Goal: Task Accomplishment & Management: Use online tool/utility

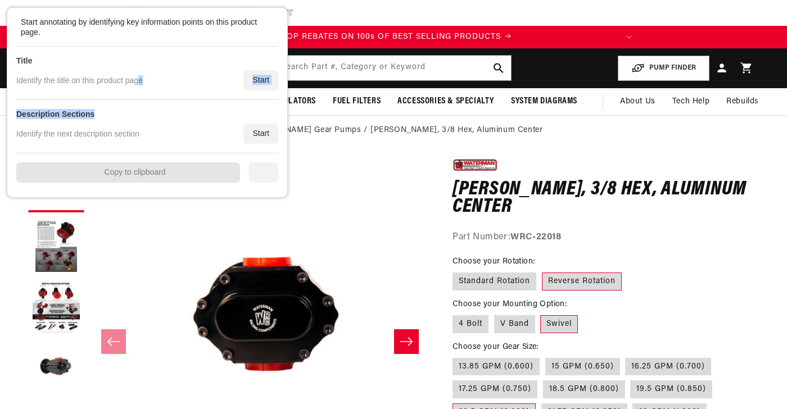
drag, startPoint x: 166, startPoint y: 100, endPoint x: 148, endPoint y: 72, distance: 33.2
click at [131, 66] on div "Start annotating by identifying key information points on this product page. Ti…" at bounding box center [147, 103] width 262 height 172
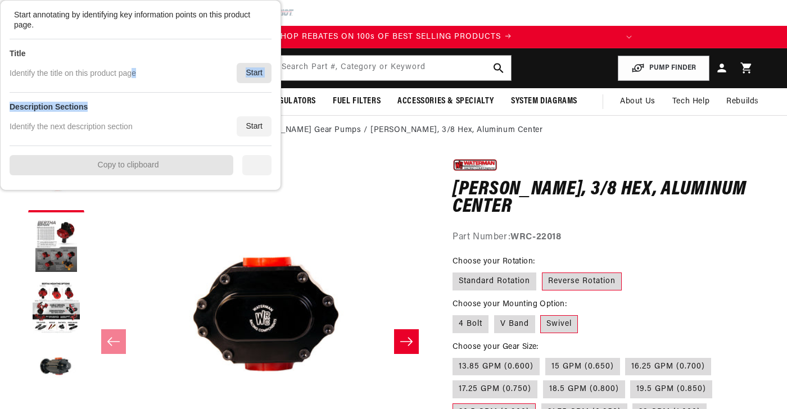
drag, startPoint x: 251, startPoint y: 71, endPoint x: 263, endPoint y: 79, distance: 14.1
click at [252, 71] on div "Start" at bounding box center [254, 73] width 35 height 20
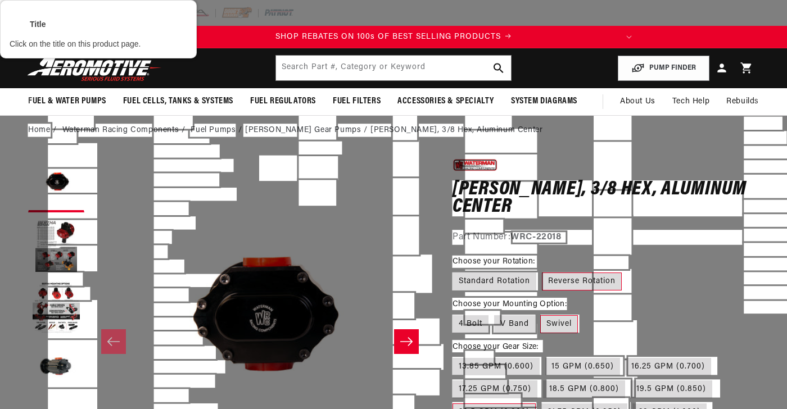
click at [670, 196] on div at bounding box center [606, 199] width 309 height 38
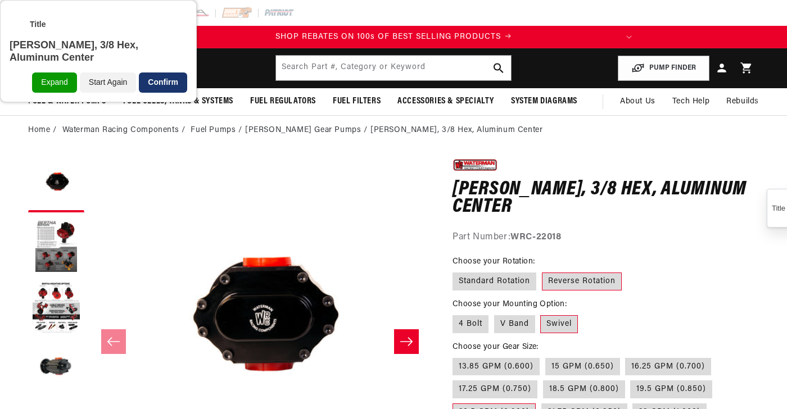
click at [179, 78] on div "Confirm" at bounding box center [163, 83] width 48 height 20
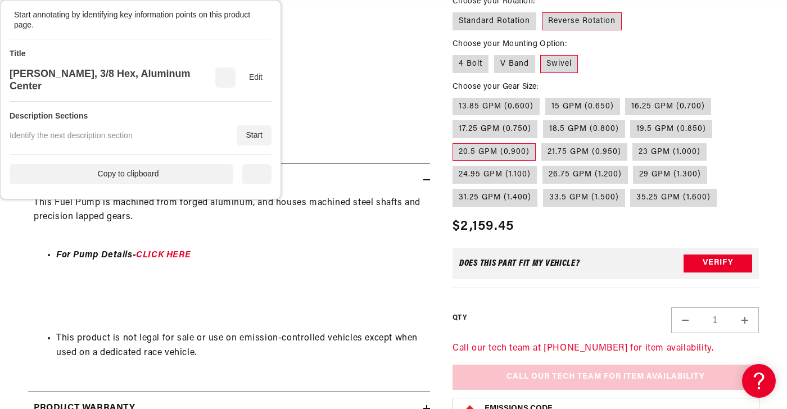
scroll to position [394, 0]
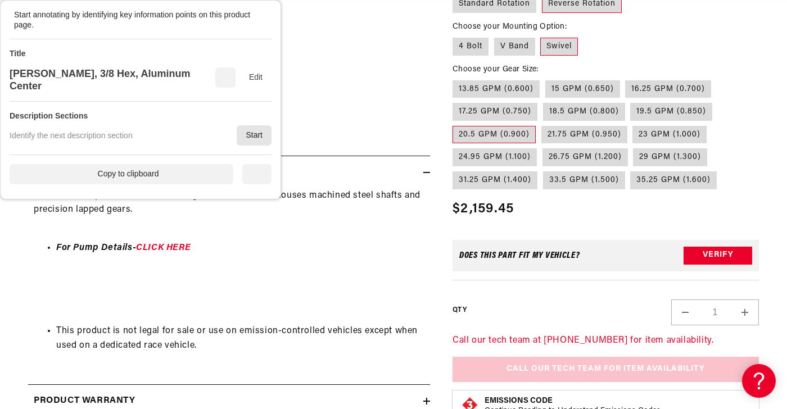
click at [253, 131] on div "Start" at bounding box center [254, 135] width 35 height 20
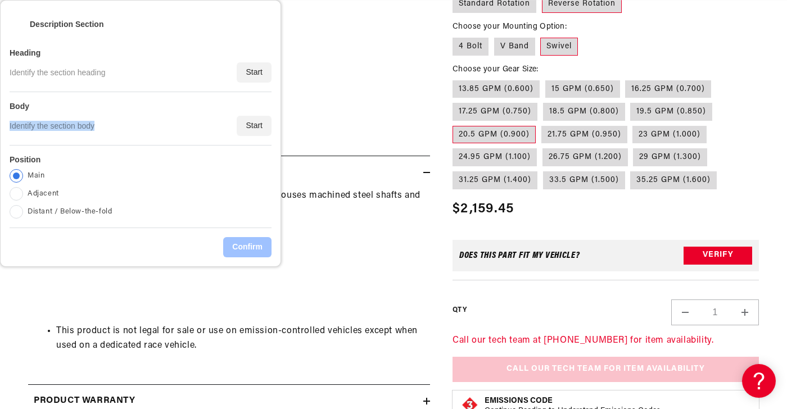
drag, startPoint x: 234, startPoint y: 142, endPoint x: 252, endPoint y: 92, distance: 53.7
click at [206, 110] on div "Body Identify the section body Start" at bounding box center [141, 118] width 262 height 53
click at [251, 76] on div "Start" at bounding box center [254, 72] width 35 height 20
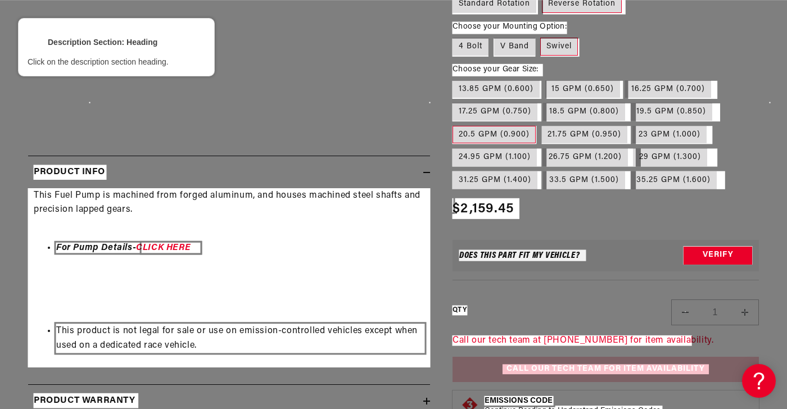
click at [99, 166] on div at bounding box center [70, 172] width 75 height 17
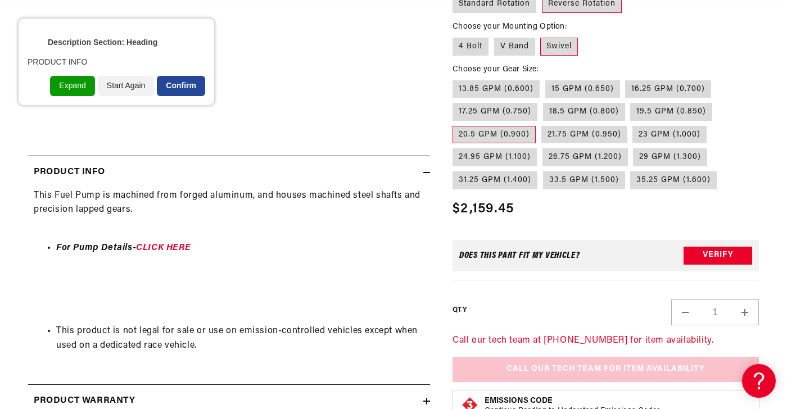
click at [186, 89] on div "Confirm" at bounding box center [181, 86] width 48 height 20
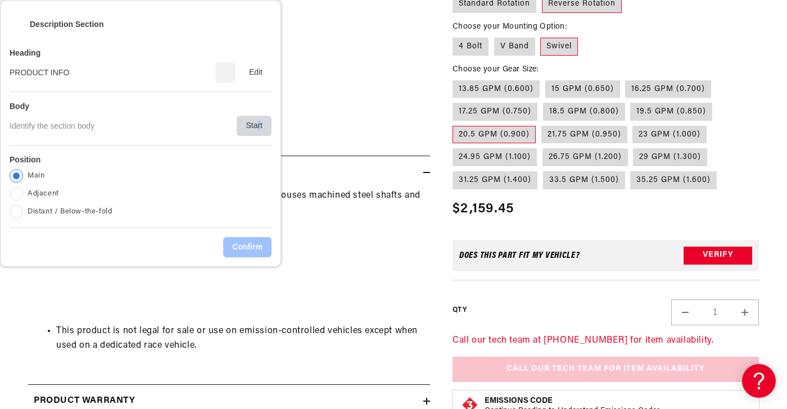
scroll to position [0, 256]
click at [259, 118] on div "Start" at bounding box center [254, 126] width 35 height 20
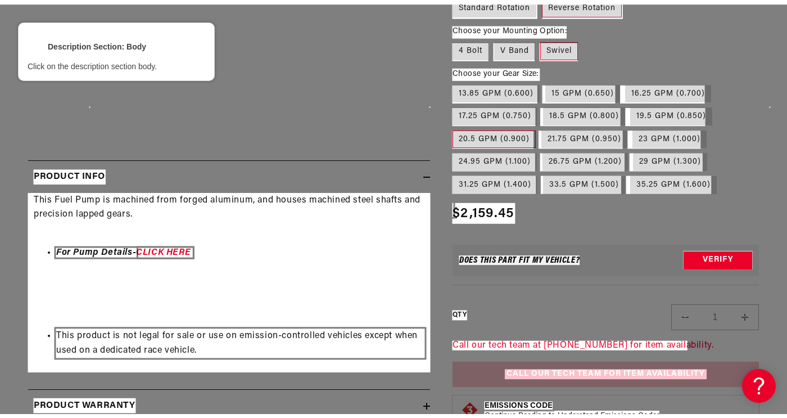
scroll to position [0, 0]
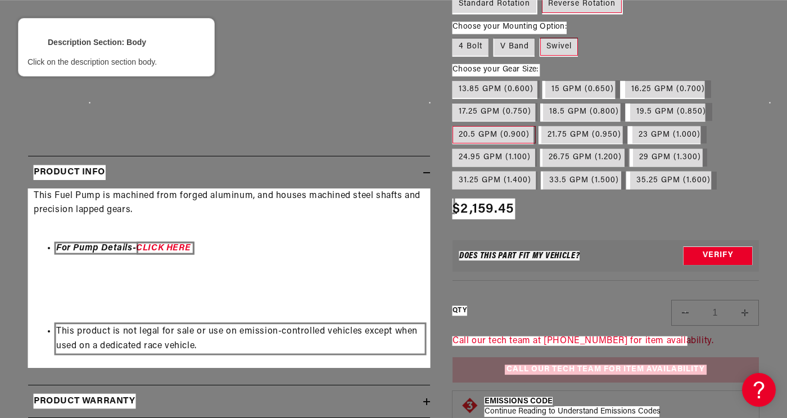
click at [288, 236] on div at bounding box center [229, 278] width 404 height 181
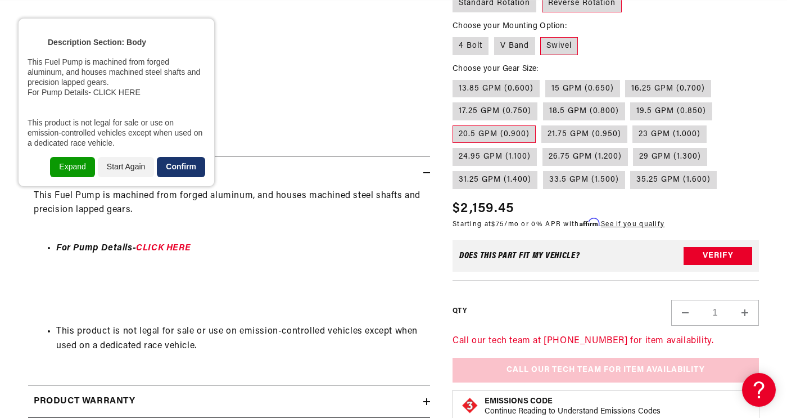
click at [180, 165] on div "Confirm" at bounding box center [181, 167] width 48 height 20
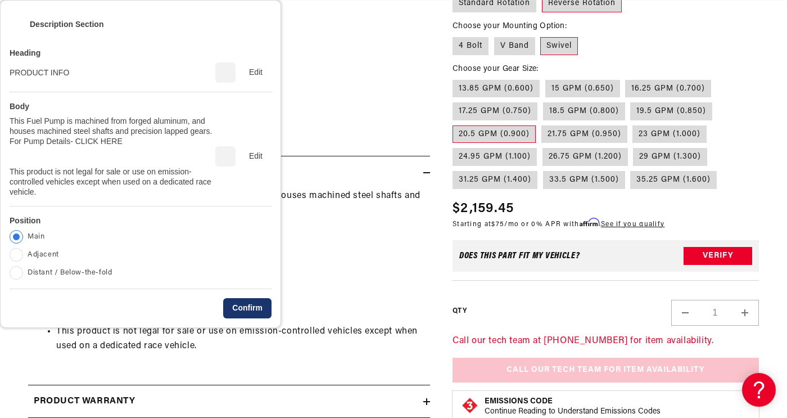
click at [251, 307] on div "Confirm" at bounding box center [247, 308] width 48 height 20
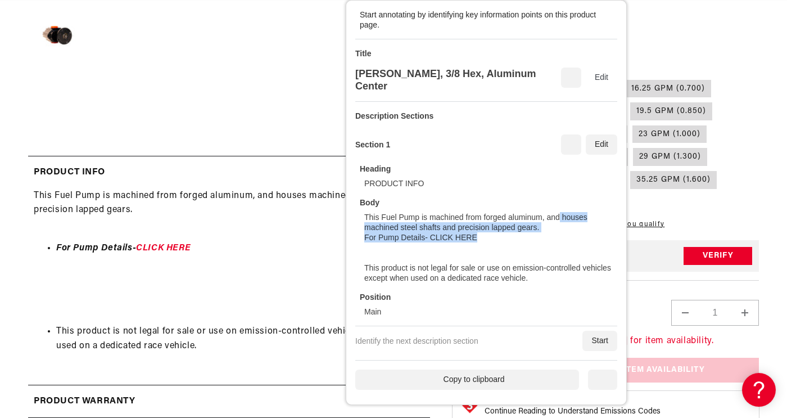
drag, startPoint x: 141, startPoint y: 237, endPoint x: 646, endPoint y: 229, distance: 505.1
click at [613, 216] on div "This Fuel Pump is machined from forged aluminum, and houses machined steel shaf…" at bounding box center [488, 247] width 249 height 71
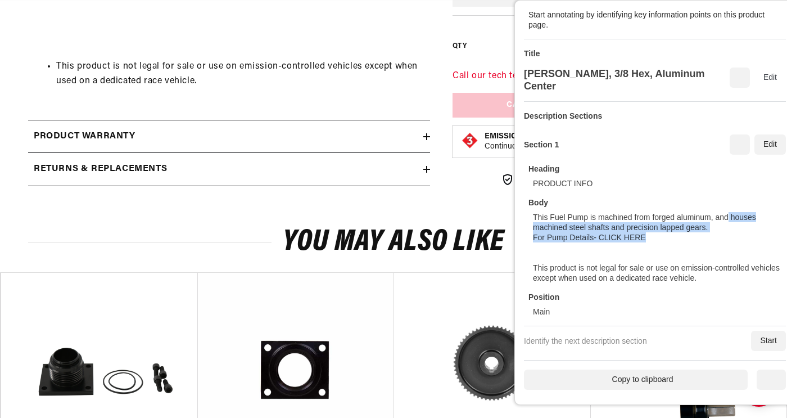
scroll to position [787, 0]
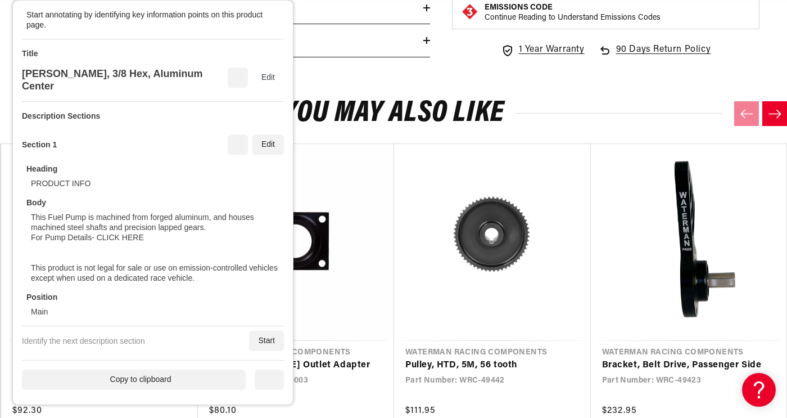
click at [137, 212] on div "This Fuel Pump is machined from forged aluminum, and houses machined steel shaf…" at bounding box center [155, 247] width 249 height 71
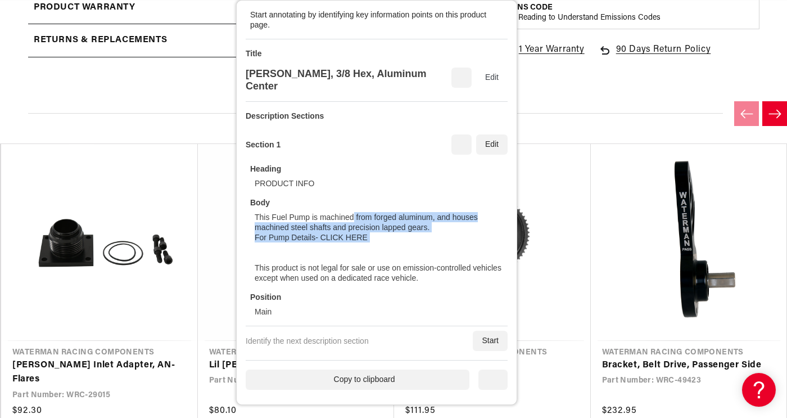
drag, startPoint x: 129, startPoint y: 251, endPoint x: 579, endPoint y: 219, distance: 450.5
click at [503, 219] on div "This Fuel Pump is machined from forged aluminum, and houses machined steel shaf…" at bounding box center [379, 247] width 249 height 71
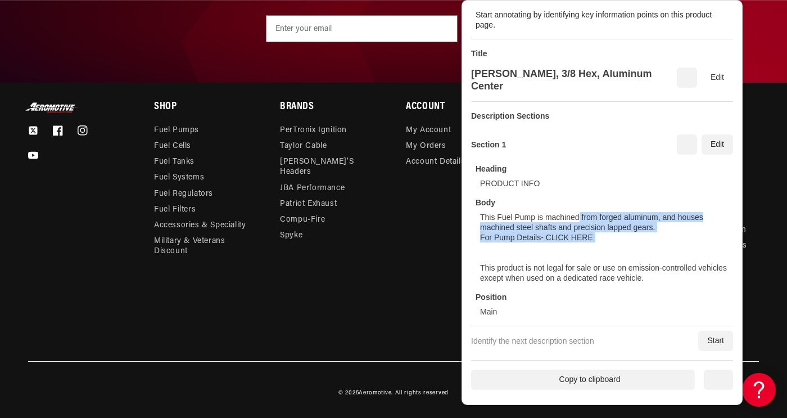
scroll to position [1634, 0]
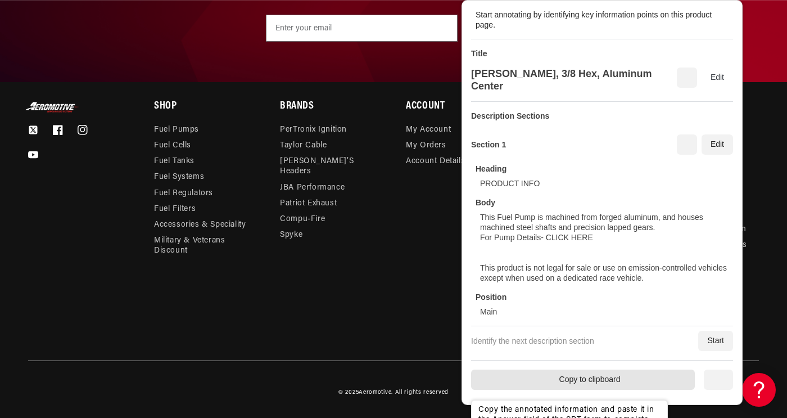
click at [598, 379] on div "Copy to clipboard" at bounding box center [583, 380] width 224 height 20
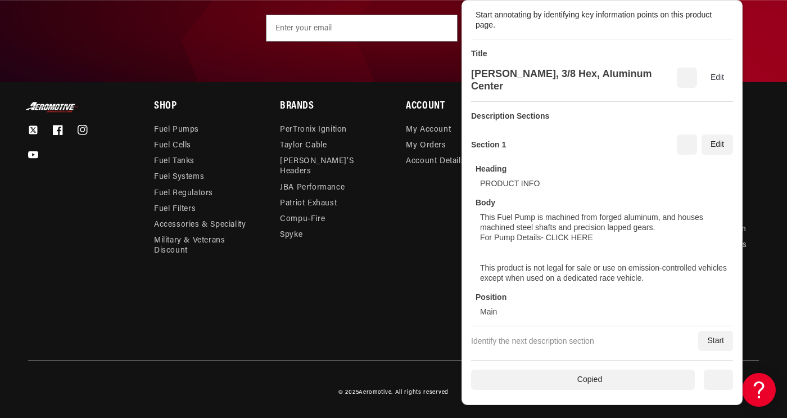
scroll to position [0, 445]
